Goal: Use online tool/utility: Utilize a website feature to perform a specific function

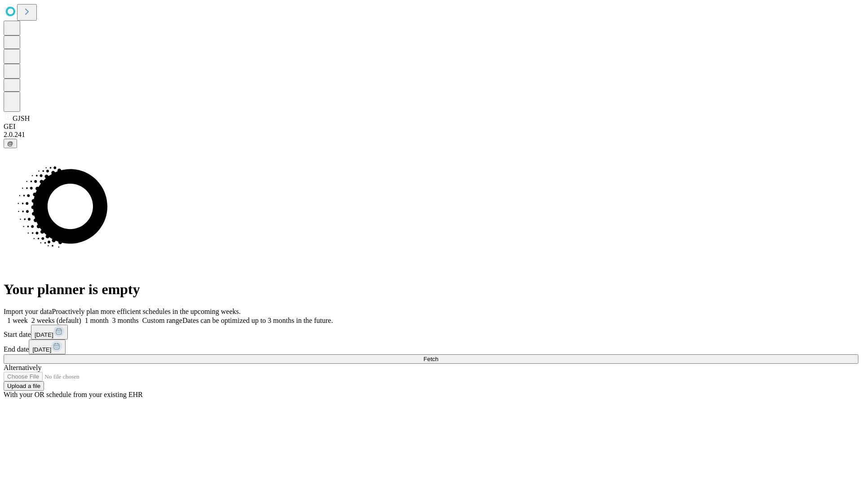
click at [438, 355] on span "Fetch" at bounding box center [430, 358] width 15 height 7
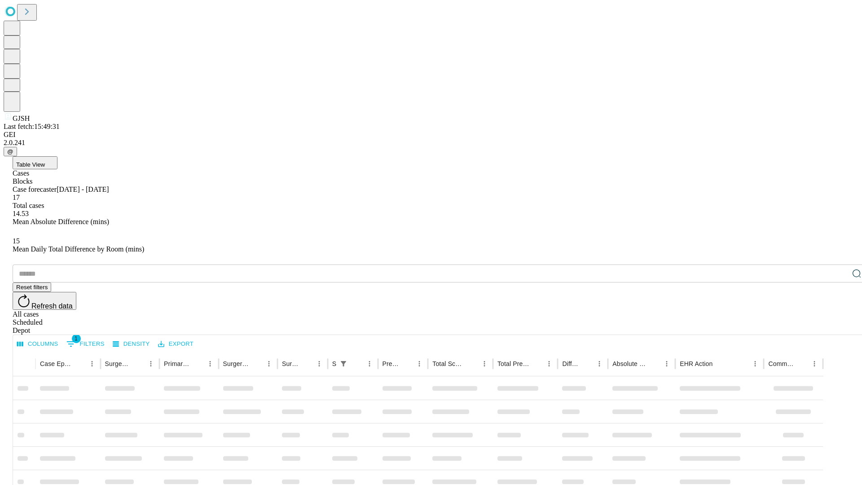
click at [45, 161] on span "Table View" at bounding box center [30, 164] width 29 height 7
